Goal: Use online tool/utility: Utilize a website feature to perform a specific function

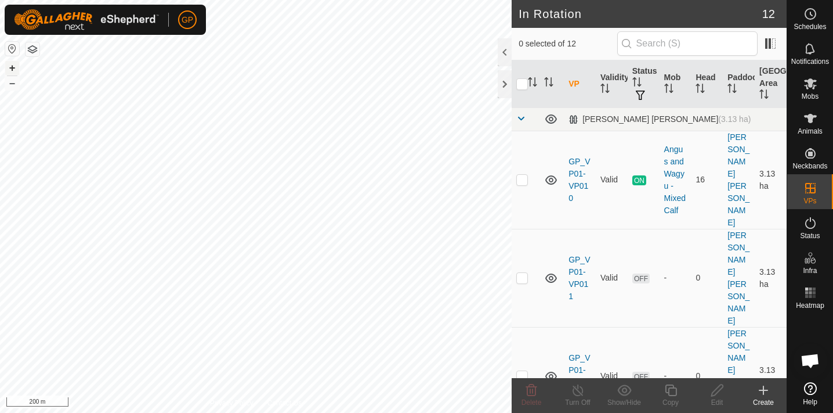
click at [12, 69] on button "+" at bounding box center [12, 68] width 14 height 14
click at [328, 0] on html "GP Schedules Notifications Mobs Animals Neckbands VPs Status Infra Heatmap Help…" at bounding box center [416, 206] width 833 height 413
click at [300, 0] on html "GP Schedules Notifications Mobs Animals Neckbands VPs Status Infra Heatmap Help…" at bounding box center [416, 206] width 833 height 413
click at [813, 308] on span "Heatmap" at bounding box center [810, 305] width 28 height 7
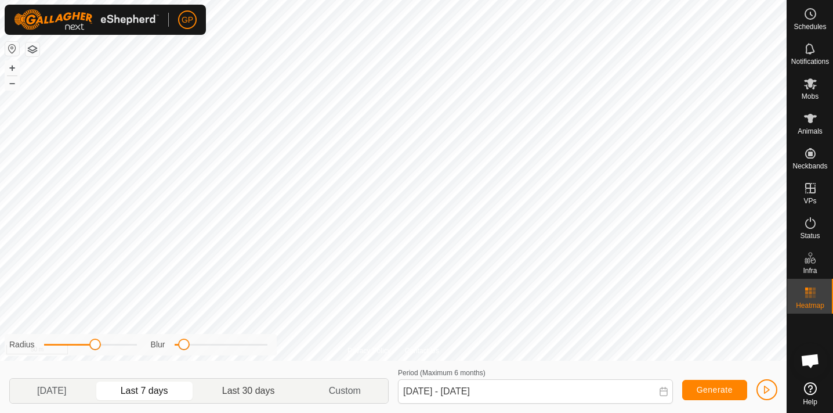
click at [247, 389] on p-togglebutton "Last 30 days" at bounding box center [249, 390] width 107 height 24
click at [271, 412] on html "GP Schedules Notifications Mobs Animals Neckbands VPs Status Infra Heatmap Help…" at bounding box center [416, 206] width 833 height 413
click at [70, 387] on p-togglebutton "[DATE]" at bounding box center [52, 390] width 84 height 24
type input "[DATE] - [DATE]"
click at [509, 0] on html "GP Schedules Notifications Mobs Animals Neckbands VPs Status Infra Heatmap Help…" at bounding box center [416, 206] width 833 height 413
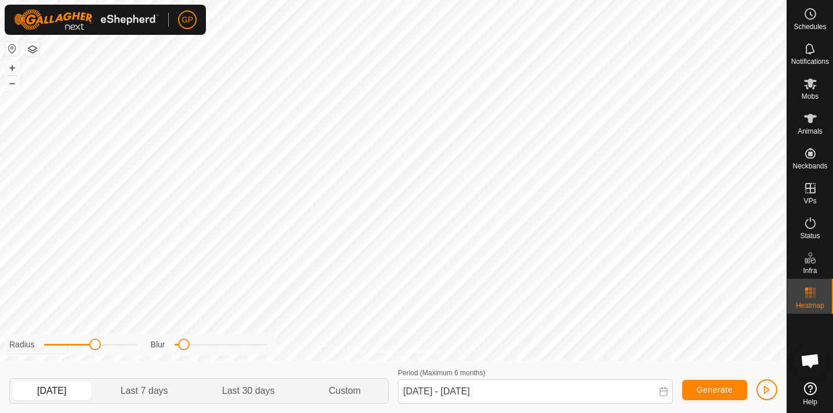
click at [440, 0] on html "GP Schedules Notifications Mobs Animals Neckbands VPs Status Infra Heatmap Help…" at bounding box center [416, 206] width 833 height 413
click at [97, 341] on span at bounding box center [98, 344] width 12 height 12
drag, startPoint x: 182, startPoint y: 346, endPoint x: 198, endPoint y: 334, distance: 20.3
click at [198, 334] on div "Radius Blur" at bounding box center [141, 344] width 272 height 21
click at [709, 388] on span "Generate" at bounding box center [715, 389] width 36 height 9
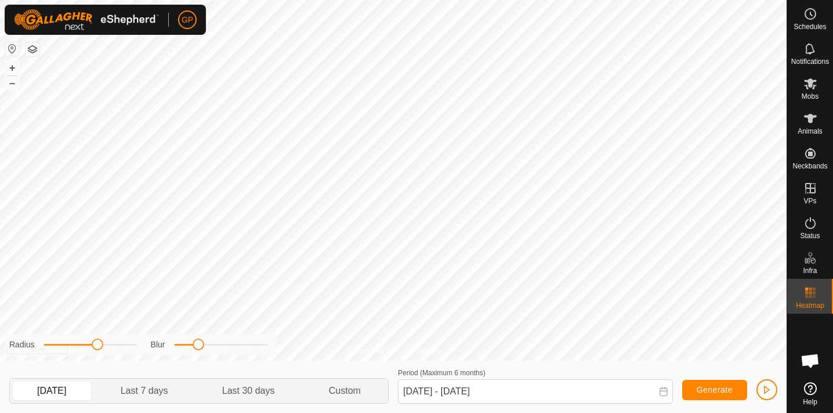
click at [713, 389] on span "Generate" at bounding box center [715, 389] width 36 height 9
click at [775, 393] on button "button" at bounding box center [767, 389] width 21 height 21
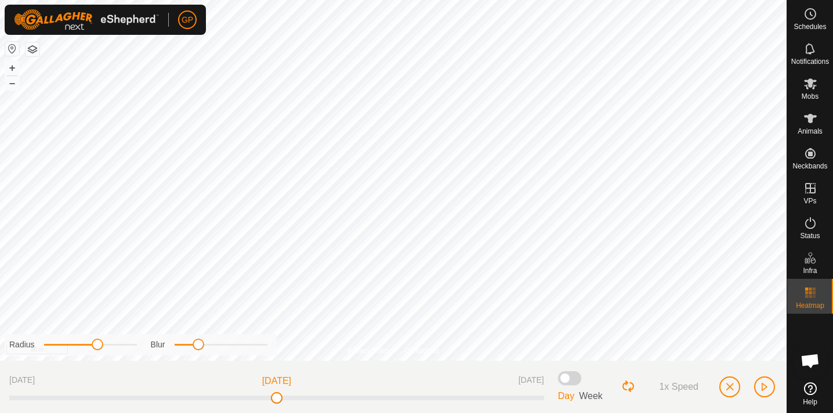
drag, startPoint x: 544, startPoint y: 397, endPoint x: 279, endPoint y: 392, distance: 264.6
click at [279, 392] on span at bounding box center [277, 398] width 12 height 12
click at [761, 388] on span "button" at bounding box center [764, 386] width 9 height 9
drag, startPoint x: 544, startPoint y: 395, endPoint x: 309, endPoint y: 407, distance: 235.3
click at [309, 406] on div "[DATE] [DATE] [DATE] Day Week 1x Speed" at bounding box center [393, 386] width 787 height 52
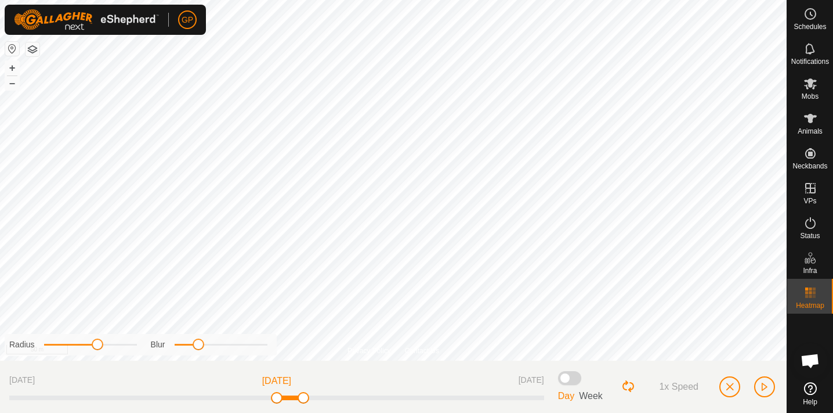
click at [767, 386] on span "button" at bounding box center [764, 386] width 9 height 9
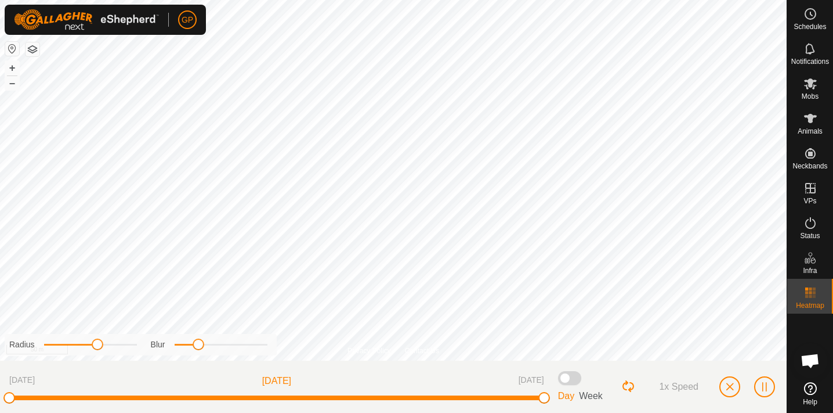
click at [566, 375] on span at bounding box center [569, 378] width 23 height 14
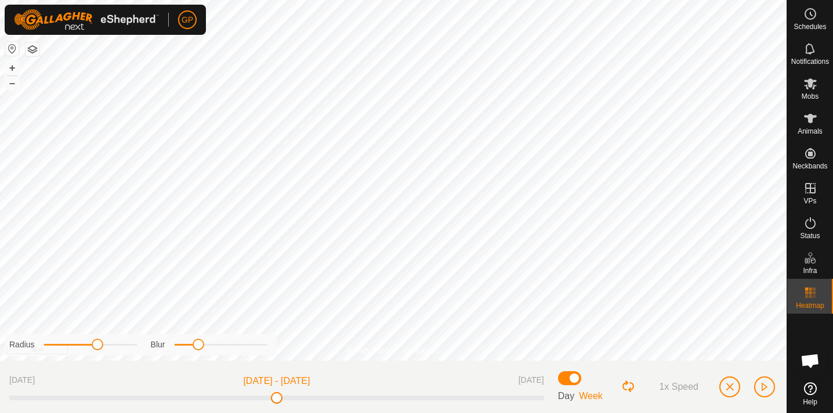
click at [277, 391] on div "[DATE] [DATE] - [DATE] [DATE]" at bounding box center [276, 387] width 535 height 34
click at [769, 388] on button "button" at bounding box center [764, 386] width 21 height 21
click at [565, 394] on span "Day" at bounding box center [566, 396] width 16 height 10
click at [579, 373] on span at bounding box center [569, 378] width 23 height 14
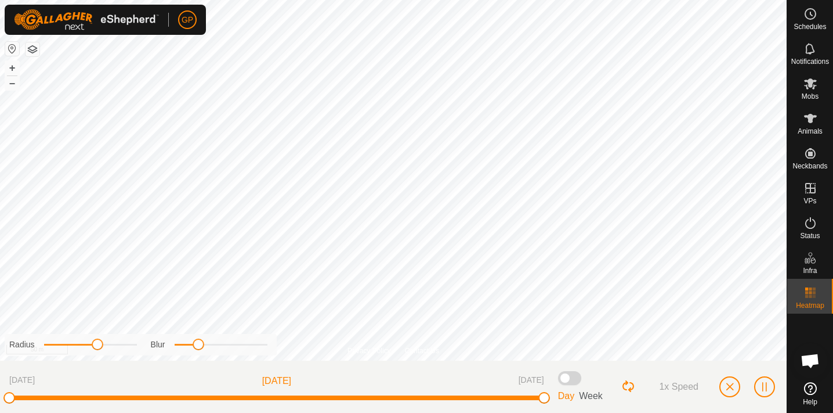
click at [627, 388] on button "Loop Button" at bounding box center [628, 386] width 15 height 15
click at [764, 390] on span "button" at bounding box center [764, 386] width 9 height 9
click at [599, 363] on div "Privacy Policy Contact Us 1527 2438146128 Weaners (2025) [DATE] 125118-VP006 + …" at bounding box center [393, 206] width 787 height 413
click at [612, 412] on html "GP Schedules Notifications Mobs Animals Neckbands VPs Status Infra Heatmap Help…" at bounding box center [416, 206] width 833 height 413
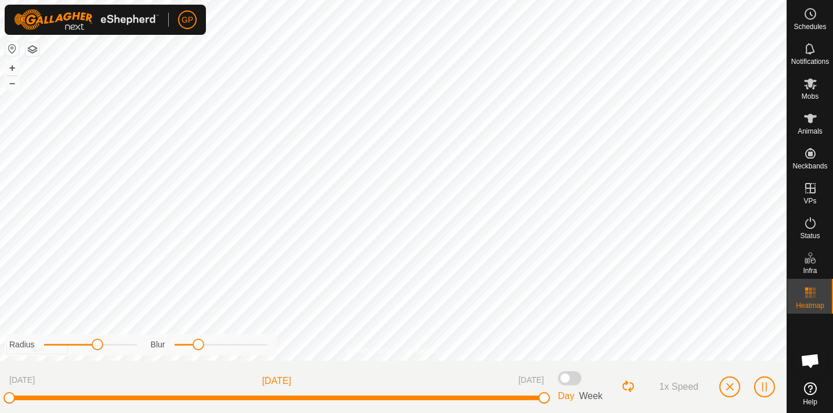
click at [427, 412] on html "GP Schedules Notifications Mobs Animals Neckbands VPs Status Infra Heatmap Help…" at bounding box center [416, 206] width 833 height 413
click at [569, 375] on span at bounding box center [569, 378] width 23 height 14
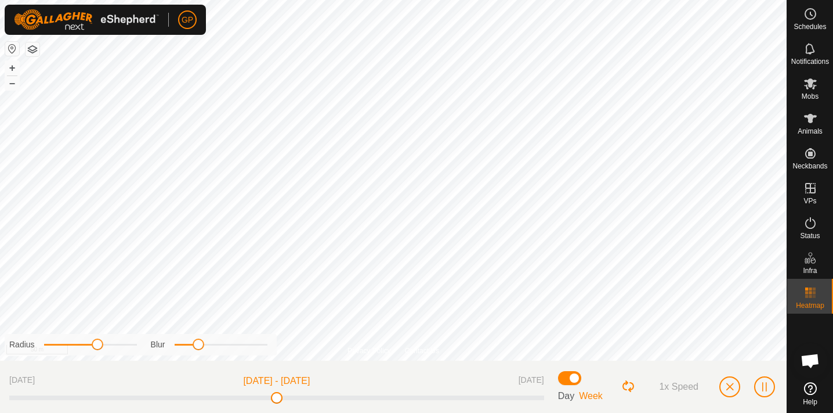
click at [761, 387] on span "button" at bounding box center [764, 386] width 9 height 9
click at [577, 378] on span at bounding box center [569, 378] width 23 height 14
